Goal: Information Seeking & Learning: Learn about a topic

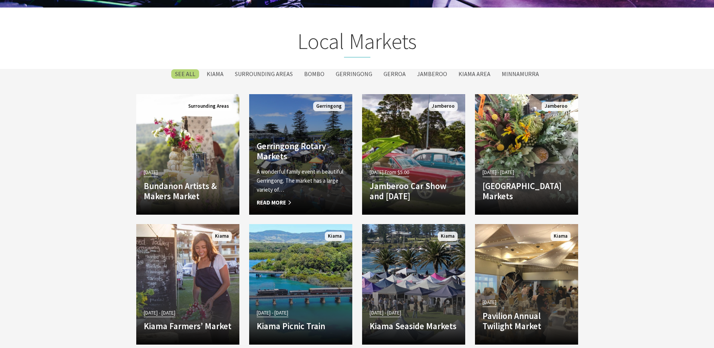
scroll to position [1318, 0]
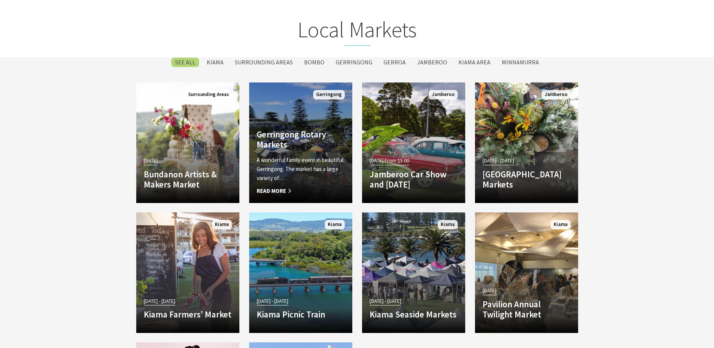
click at [309, 160] on p "A wonderful family event in beautiful Gerringong. The market has a large variet…" at bounding box center [301, 168] width 88 height 27
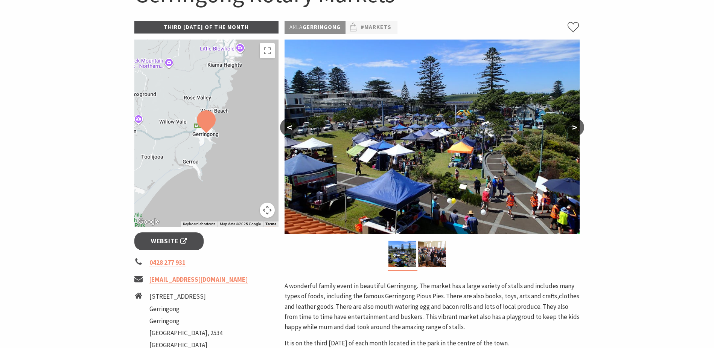
scroll to position [75, 0]
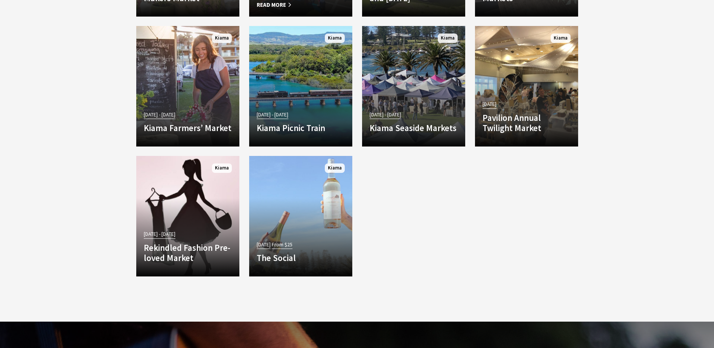
scroll to position [1506, 0]
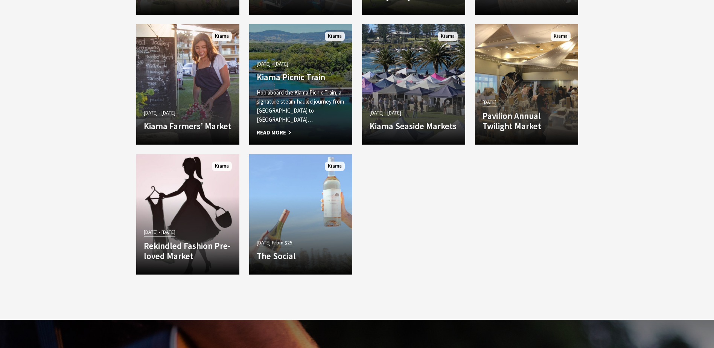
click at [302, 110] on p "Hop aboard the Kiama Picnic Train, a signature steam-hauled journey from [GEOGR…" at bounding box center [301, 106] width 88 height 36
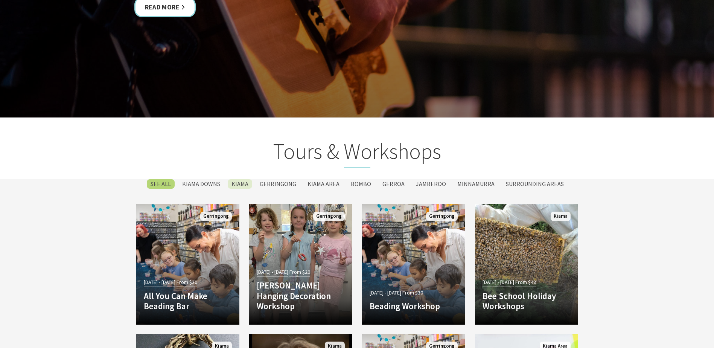
scroll to position [1694, 0]
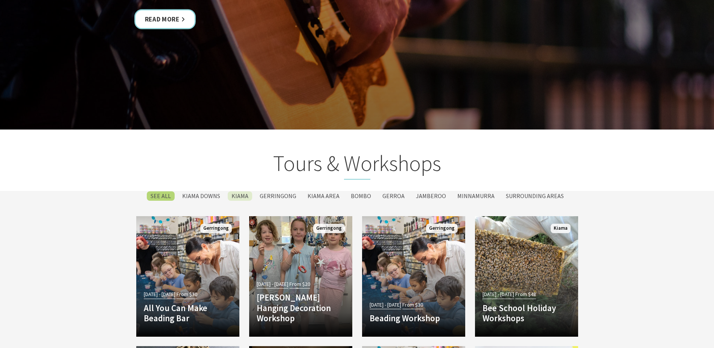
click at [241, 193] on label "Kiama" at bounding box center [240, 195] width 24 height 9
click at [0, 0] on input "Kiama" at bounding box center [0, 0] width 0 height 0
